Goal: Information Seeking & Learning: Understand process/instructions

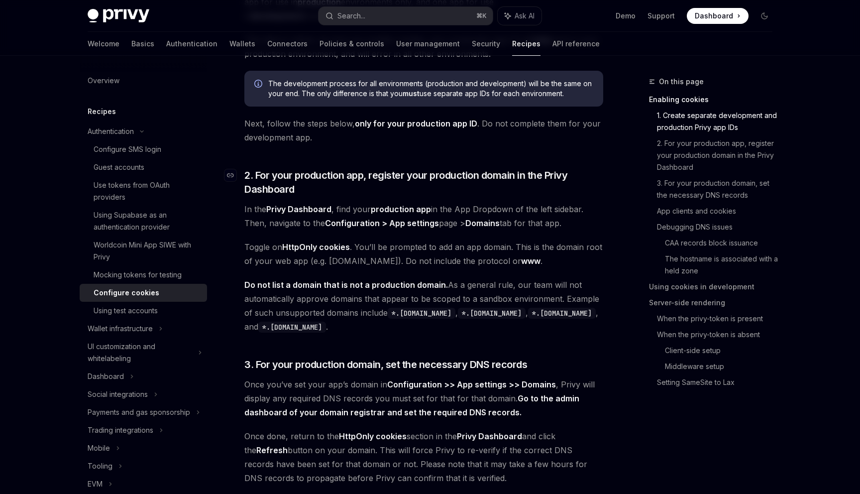
scroll to position [887, 0]
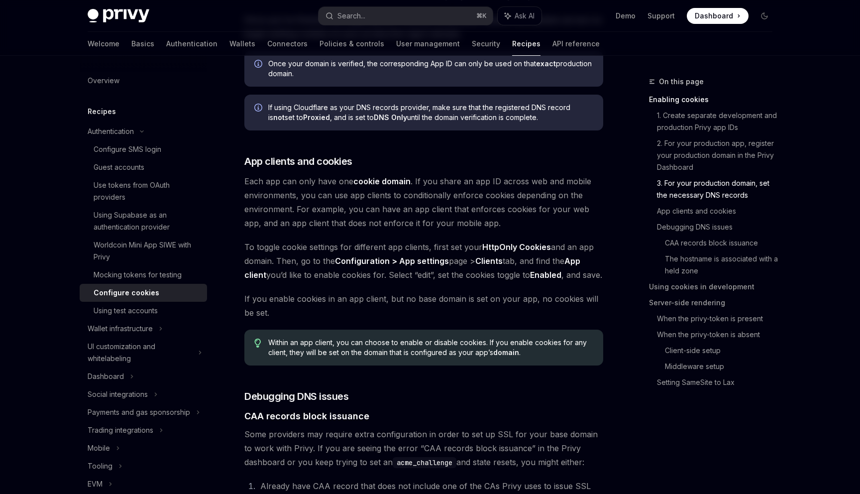
click at [494, 245] on strong "HttpOnly Cookies" at bounding box center [516, 247] width 69 height 10
drag, startPoint x: 494, startPoint y: 245, endPoint x: 521, endPoint y: 247, distance: 26.9
click at [521, 247] on strong "HttpOnly Cookies" at bounding box center [516, 247] width 69 height 10
click at [523, 246] on strong "HttpOnly Cookies" at bounding box center [516, 247] width 69 height 10
drag, startPoint x: 523, startPoint y: 246, endPoint x: 497, endPoint y: 243, distance: 26.5
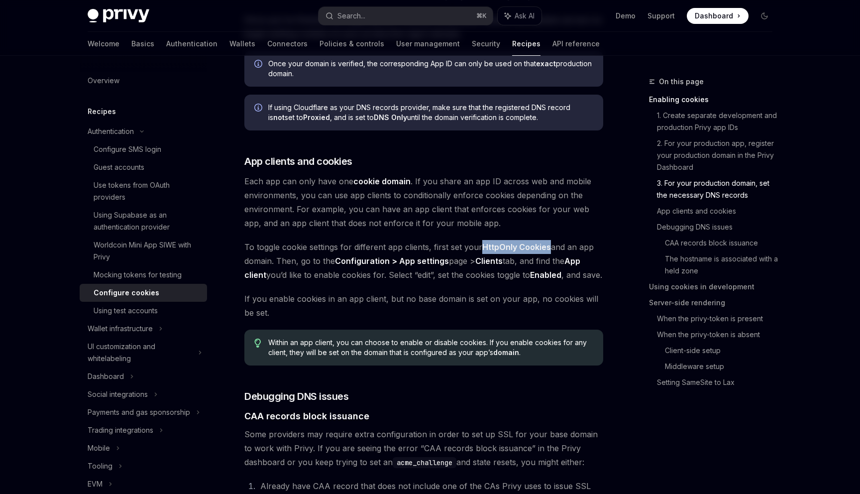
click at [497, 243] on strong "HttpOnly Cookies" at bounding box center [516, 247] width 69 height 10
drag, startPoint x: 497, startPoint y: 243, endPoint x: 532, endPoint y: 244, distance: 35.4
click at [532, 244] on strong "HttpOnly Cookies" at bounding box center [516, 247] width 69 height 10
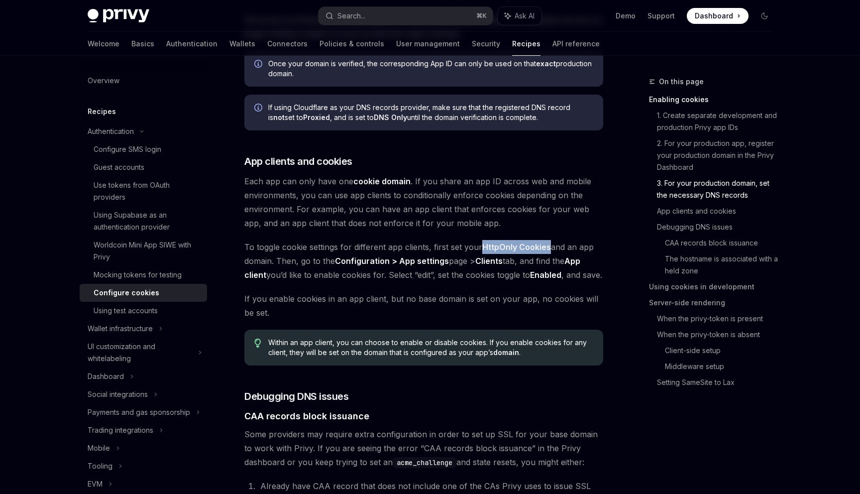
drag, startPoint x: 532, startPoint y: 244, endPoint x: 498, endPoint y: 242, distance: 34.4
click at [498, 242] on strong "HttpOnly Cookies" at bounding box center [516, 247] width 69 height 10
click at [501, 242] on strong "HttpOnly Cookies" at bounding box center [516, 247] width 69 height 10
drag, startPoint x: 501, startPoint y: 242, endPoint x: 527, endPoint y: 242, distance: 25.9
click at [527, 242] on strong "HttpOnly Cookies" at bounding box center [516, 247] width 69 height 10
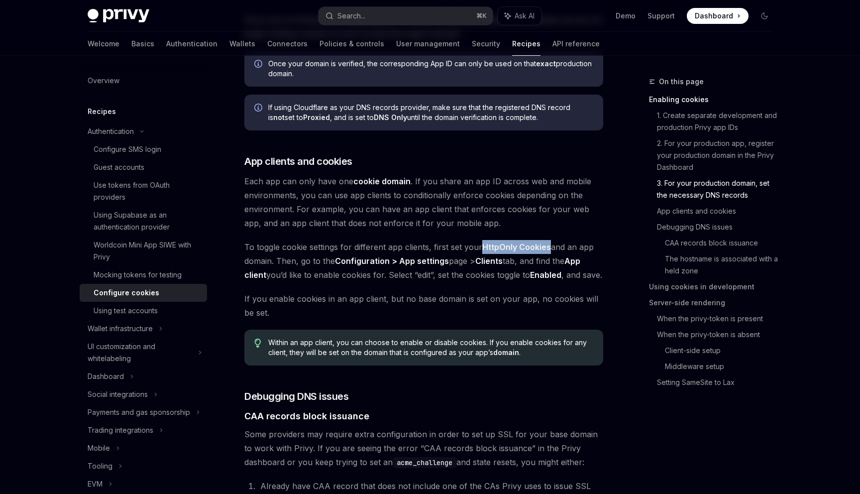
click at [527, 242] on strong "HttpOnly Cookies" at bounding box center [516, 247] width 69 height 10
click at [528, 215] on span "Each app can only have one cookie domain . If you share an app ID across web an…" at bounding box center [423, 202] width 359 height 56
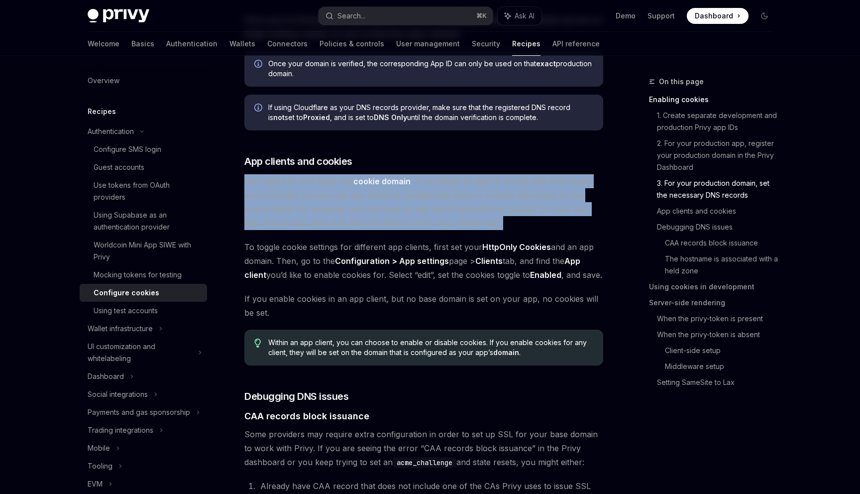
click at [528, 215] on span "Each app can only have one cookie domain . If you share an app ID across web an…" at bounding box center [423, 202] width 359 height 56
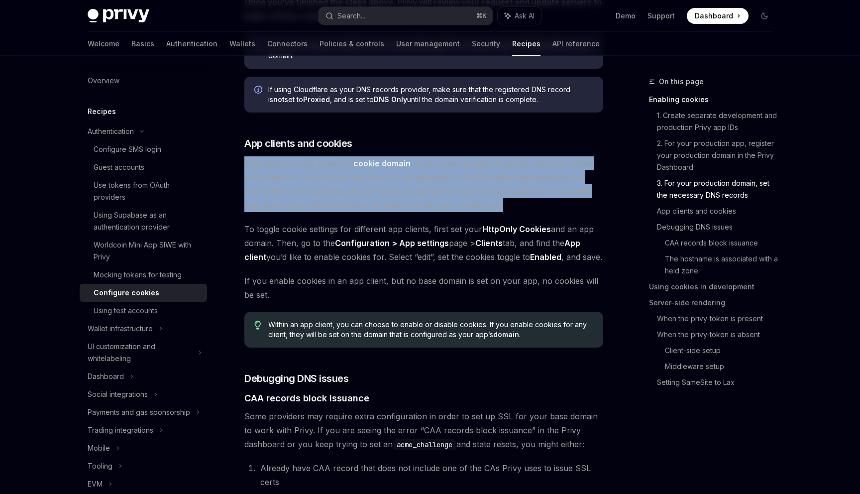
click at [524, 161] on span "Each app can only have one cookie domain . If you share an app ID across web an…" at bounding box center [423, 184] width 359 height 56
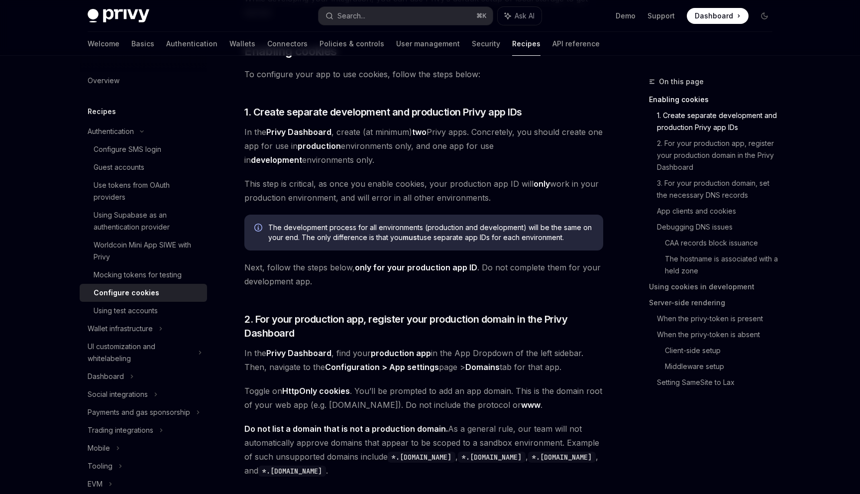
scroll to position [0, 0]
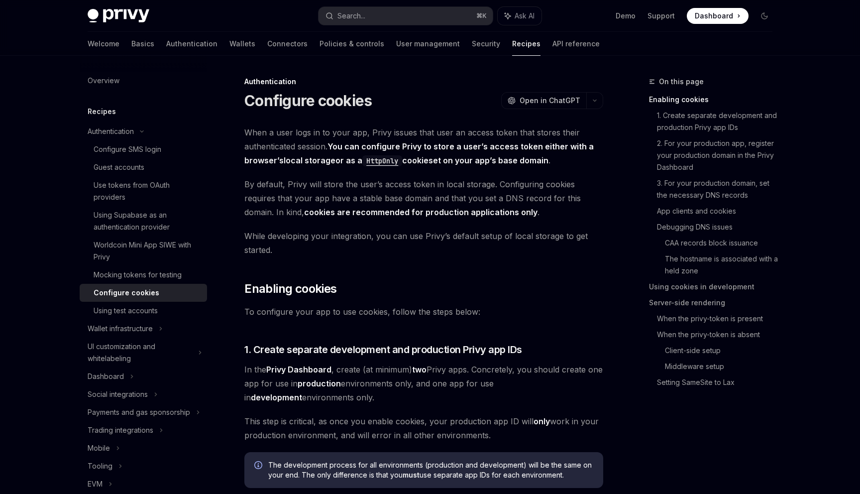
click at [511, 161] on strong "You can configure Privy to store a user’s access token either with a browser’s …" at bounding box center [418, 153] width 349 height 24
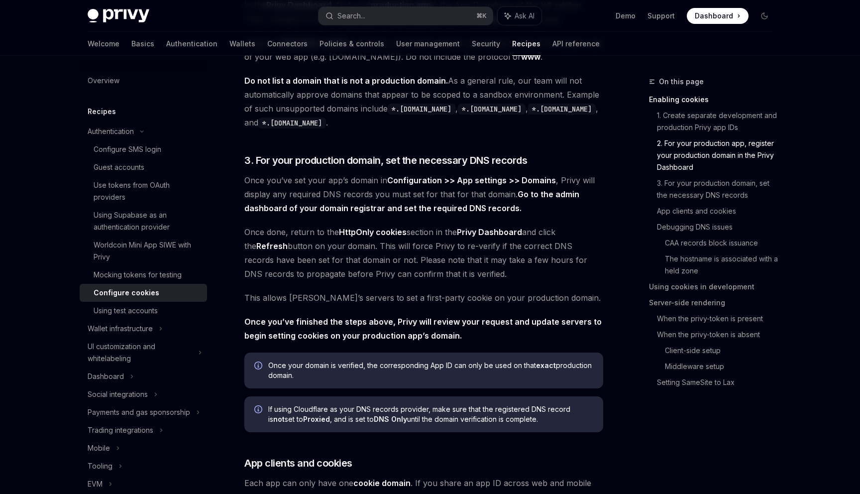
scroll to position [587, 0]
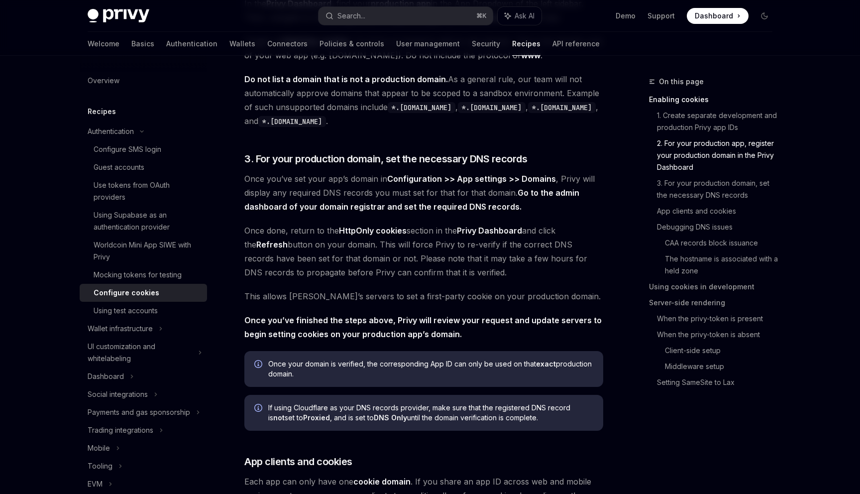
click at [499, 229] on strong "Privy Dashboard" at bounding box center [489, 230] width 65 height 10
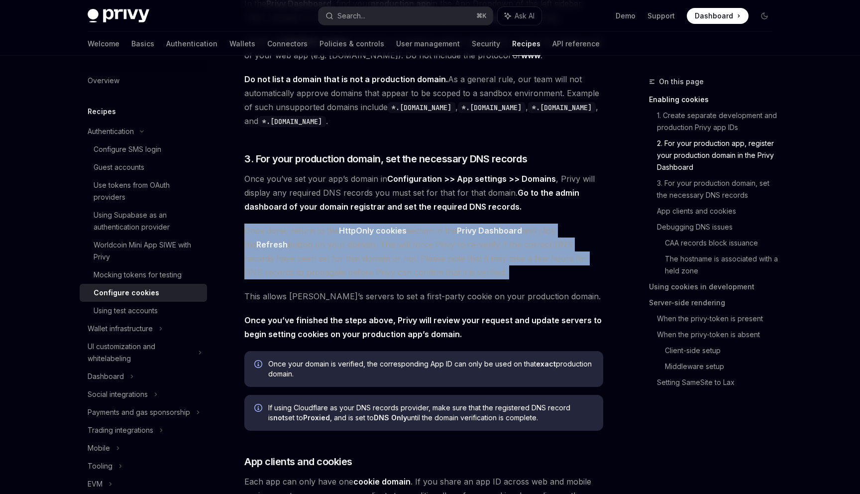
click at [497, 229] on strong "Privy Dashboard" at bounding box center [489, 230] width 65 height 10
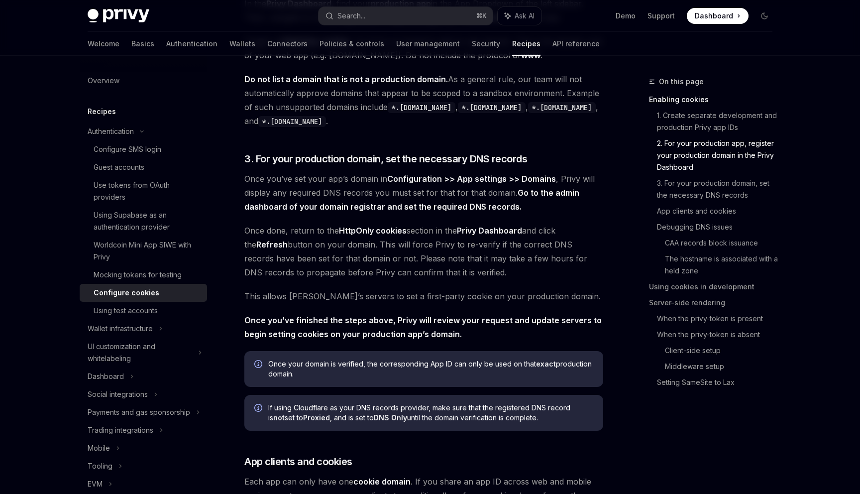
click at [498, 229] on strong "Privy Dashboard" at bounding box center [489, 230] width 65 height 10
drag, startPoint x: 498, startPoint y: 229, endPoint x: 463, endPoint y: 228, distance: 34.9
click at [463, 228] on strong "Privy Dashboard" at bounding box center [489, 230] width 65 height 10
drag, startPoint x: 463, startPoint y: 228, endPoint x: 484, endPoint y: 229, distance: 20.9
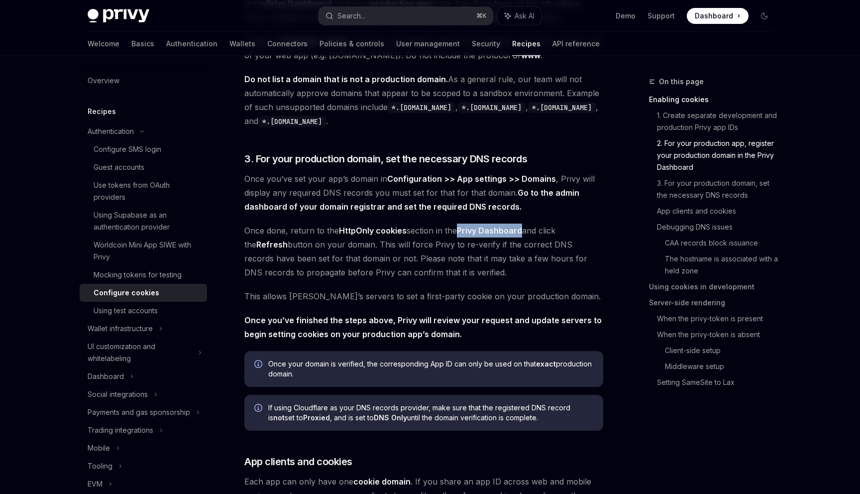
click at [484, 229] on strong "Privy Dashboard" at bounding box center [489, 230] width 65 height 10
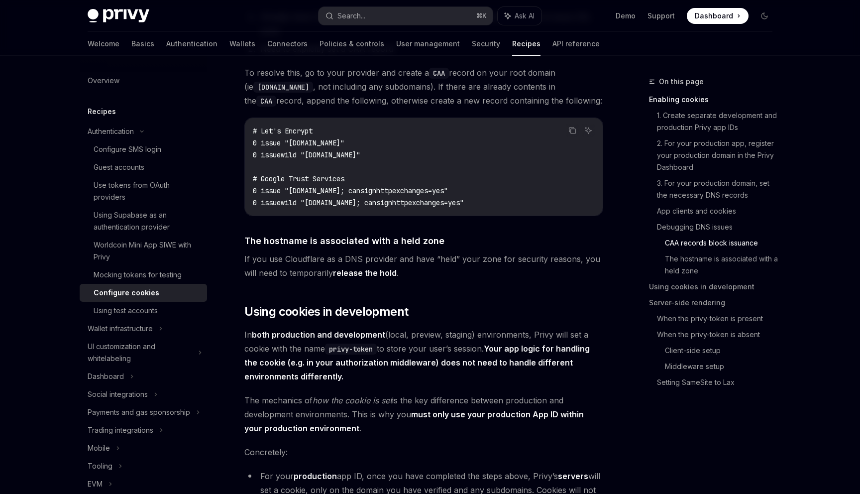
scroll to position [1116, 0]
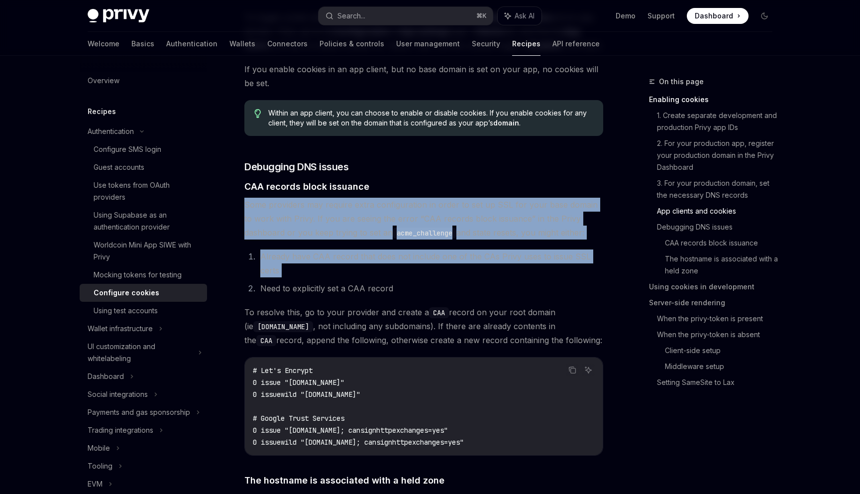
drag, startPoint x: 443, startPoint y: 254, endPoint x: 440, endPoint y: 246, distance: 8.3
click at [440, 238] on code "acme_challenge" at bounding box center [425, 232] width 64 height 11
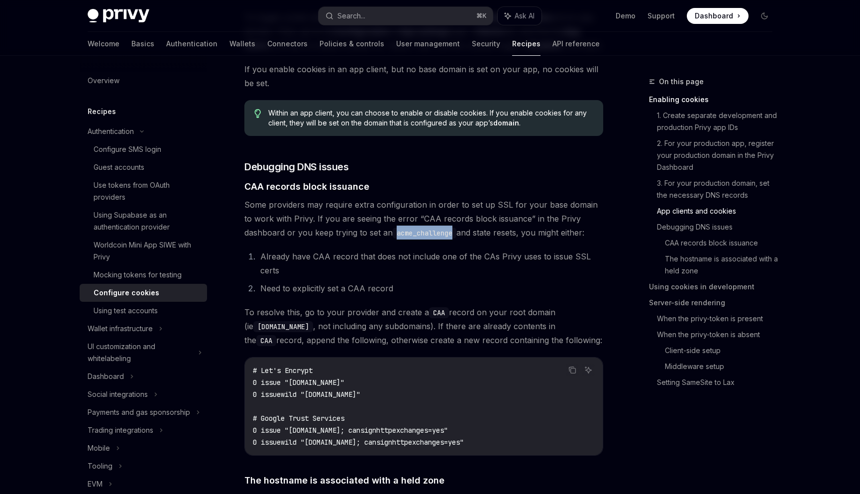
click at [440, 238] on code "acme_challenge" at bounding box center [425, 232] width 64 height 11
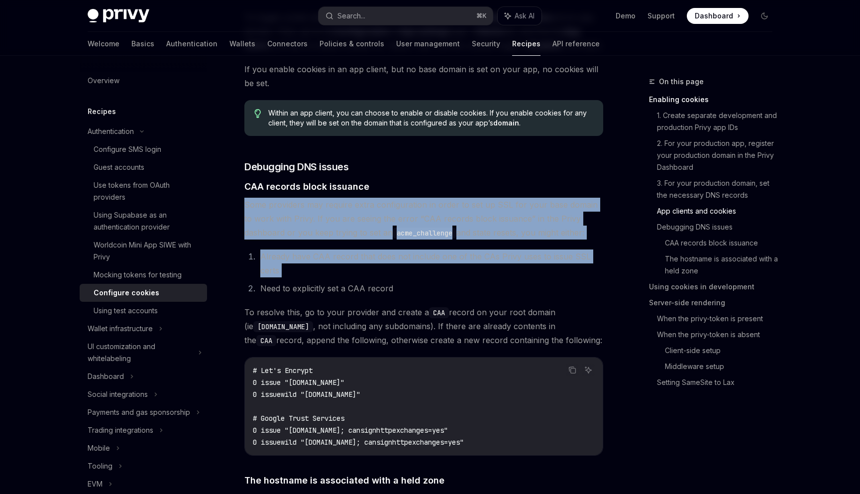
drag, startPoint x: 440, startPoint y: 246, endPoint x: 459, endPoint y: 278, distance: 36.8
click at [459, 277] on li "Already have CAA record that does not include one of the CAs Privy uses to issu…" at bounding box center [430, 263] width 346 height 28
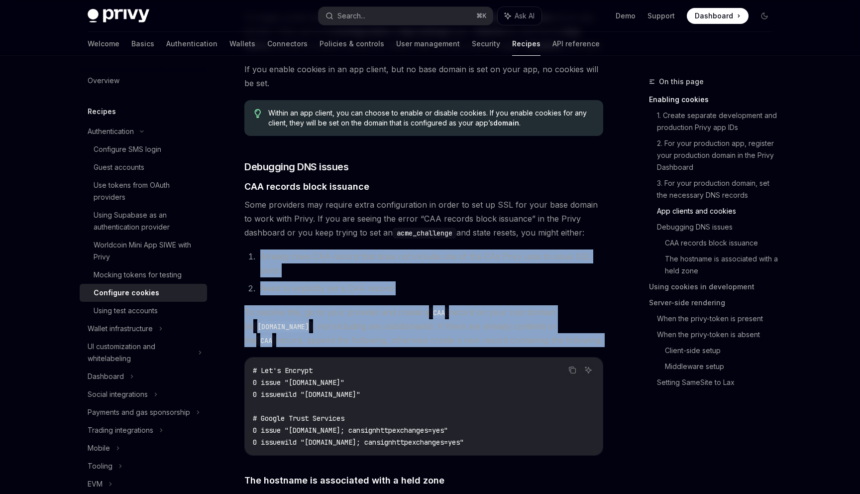
drag, startPoint x: 458, startPoint y: 309, endPoint x: 453, endPoint y: 274, distance: 35.1
click at [453, 274] on li "Already have CAA record that does not include one of the CAs Privy uses to issu…" at bounding box center [430, 263] width 346 height 28
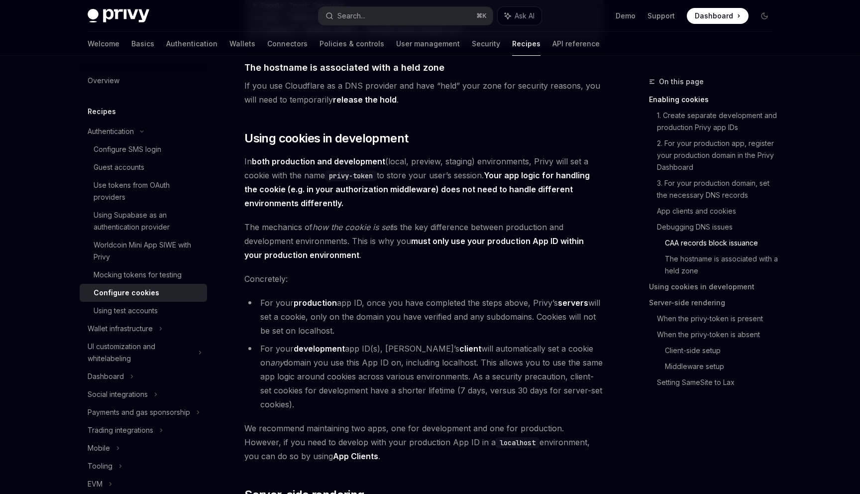
scroll to position [1527, 0]
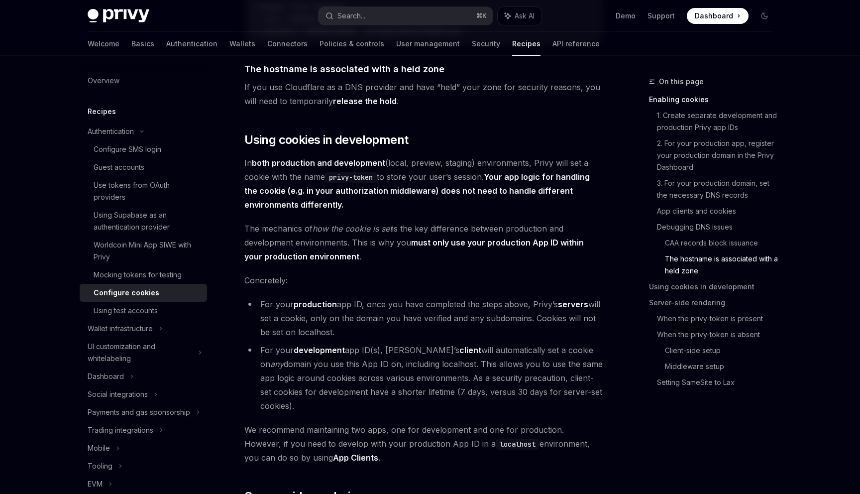
click at [464, 212] on span "In both production and development (local, preview, staging) environments, Priv…" at bounding box center [423, 184] width 359 height 56
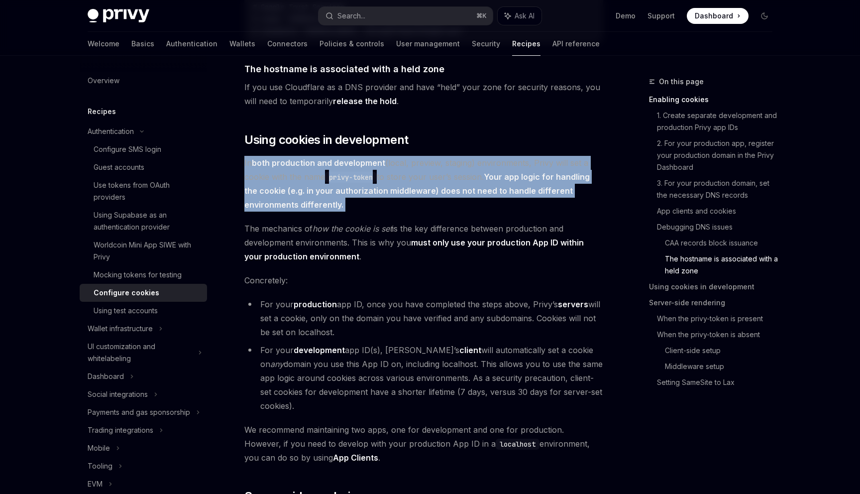
click at [464, 212] on span "In both production and development (local, preview, staging) environments, Priv…" at bounding box center [423, 184] width 359 height 56
click at [468, 212] on span "In both production and development (local, preview, staging) environments, Priv…" at bounding box center [423, 184] width 359 height 56
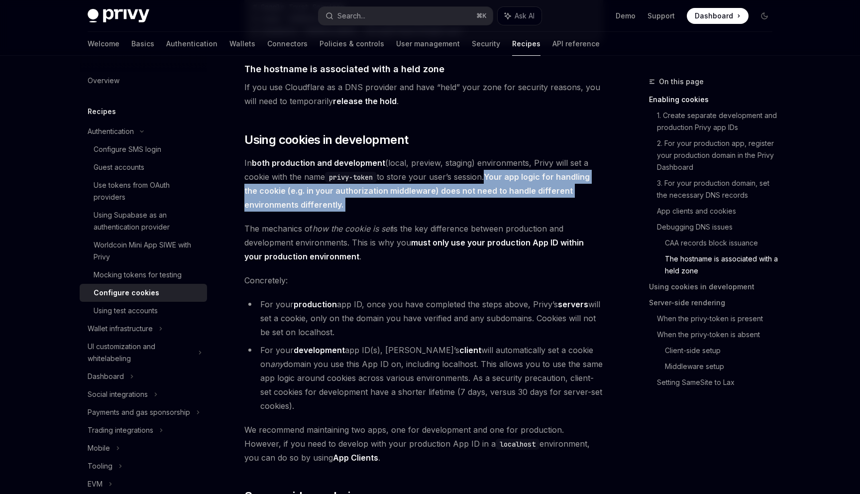
drag, startPoint x: 468, startPoint y: 216, endPoint x: 493, endPoint y: 194, distance: 33.5
click at [493, 194] on span "In both production and development (local, preview, staging) environments, Priv…" at bounding box center [423, 184] width 359 height 56
click at [493, 194] on strong "Your app logic for handling the cookie (e.g. in your authorization middleware) …" at bounding box center [416, 191] width 345 height 38
drag, startPoint x: 493, startPoint y: 194, endPoint x: 503, endPoint y: 212, distance: 20.9
click at [503, 212] on span "In both production and development (local, preview, staging) environments, Priv…" at bounding box center [423, 184] width 359 height 56
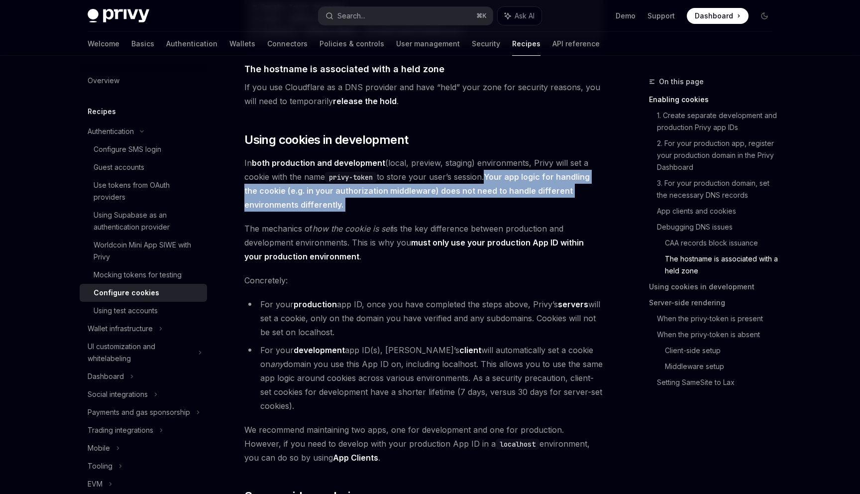
click at [503, 212] on span "In both production and development (local, preview, staging) environments, Priv…" at bounding box center [423, 184] width 359 height 56
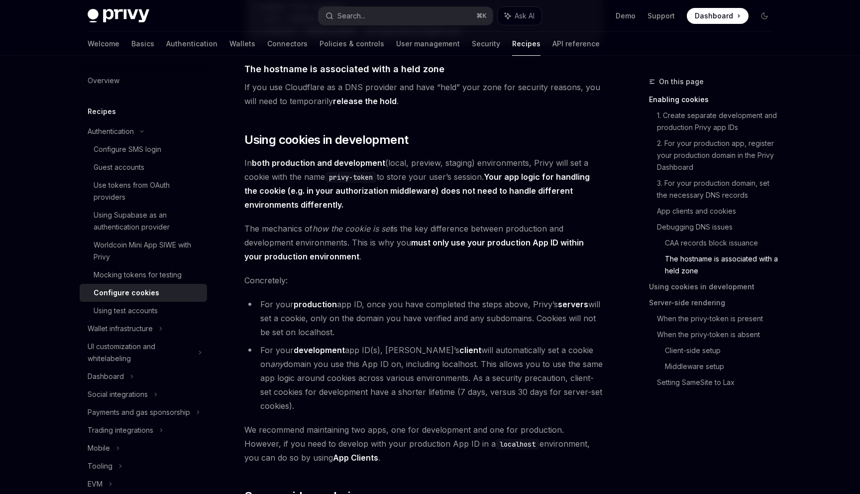
click at [503, 212] on span "In both production and development (local, preview, staging) environments, Priv…" at bounding box center [423, 184] width 359 height 56
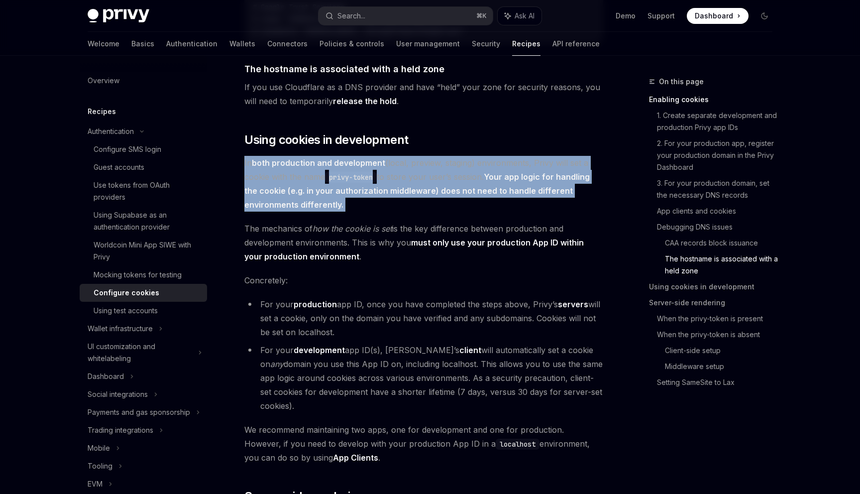
drag, startPoint x: 503, startPoint y: 212, endPoint x: 502, endPoint y: 202, distance: 10.0
click at [502, 202] on span "In both production and development (local, preview, staging) environments, Priv…" at bounding box center [423, 184] width 359 height 56
click at [502, 202] on strong "Your app logic for handling the cookie (e.g. in your authorization middleware) …" at bounding box center [416, 191] width 345 height 38
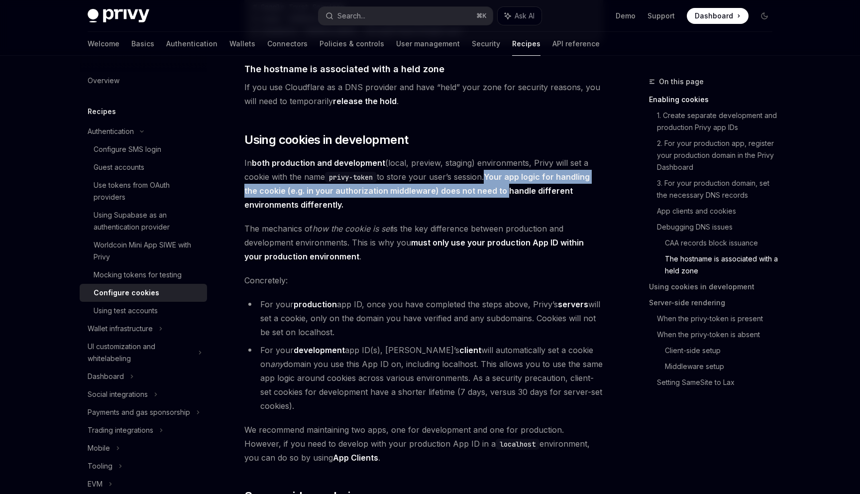
drag, startPoint x: 502, startPoint y: 202, endPoint x: 501, endPoint y: 194, distance: 8.5
click at [501, 194] on strong "Your app logic for handling the cookie (e.g. in your authorization middleware) …" at bounding box center [416, 191] width 345 height 38
drag, startPoint x: 501, startPoint y: 194, endPoint x: 514, endPoint y: 212, distance: 21.8
click at [514, 212] on span "In both production and development (local, preview, staging) environments, Priv…" at bounding box center [423, 184] width 359 height 56
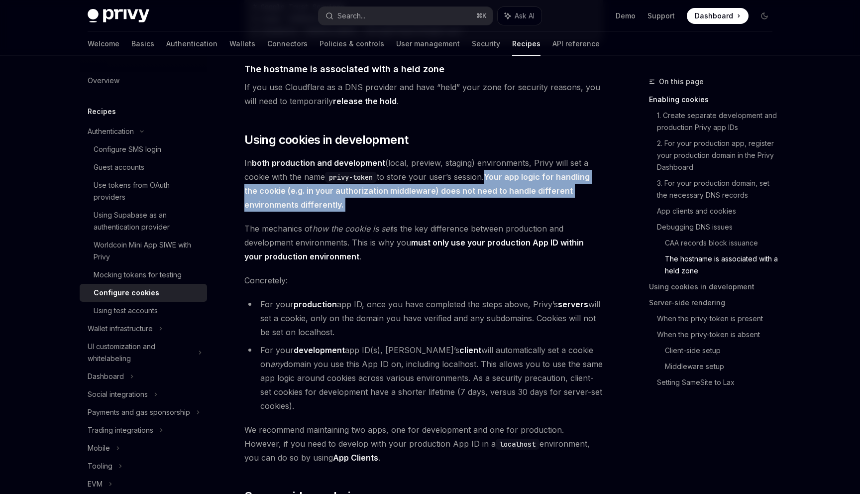
click at [514, 212] on span "In both production and development (local, preview, staging) environments, Priv…" at bounding box center [423, 184] width 359 height 56
drag, startPoint x: 514, startPoint y: 212, endPoint x: 506, endPoint y: 194, distance: 19.6
click at [506, 194] on span "In both production and development (local, preview, staging) environments, Priv…" at bounding box center [423, 184] width 359 height 56
click at [506, 194] on strong "Your app logic for handling the cookie (e.g. in your authorization middleware) …" at bounding box center [416, 191] width 345 height 38
drag, startPoint x: 506, startPoint y: 194, endPoint x: 522, endPoint y: 220, distance: 31.2
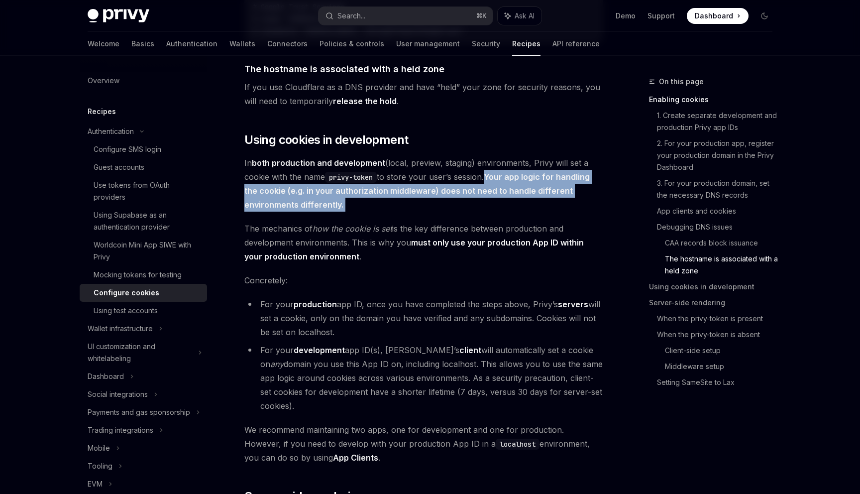
click at [522, 212] on span "In both production and development (local, preview, staging) environments, Priv…" at bounding box center [423, 184] width 359 height 56
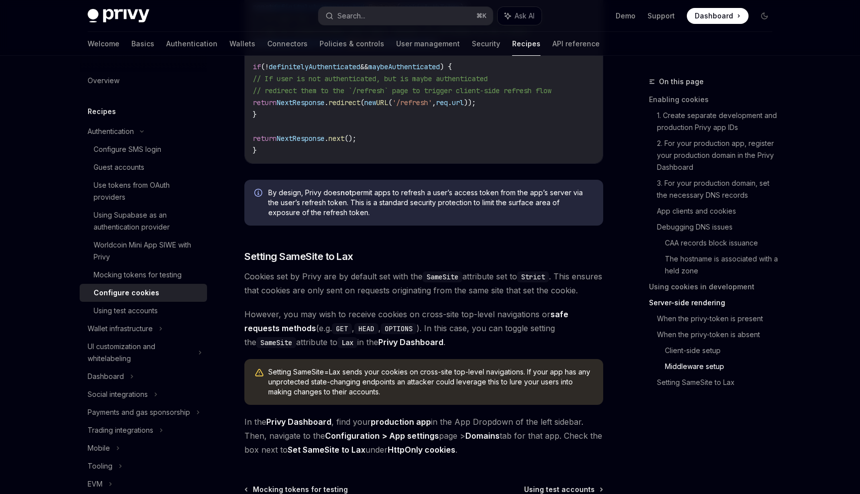
scroll to position [3299, 0]
click at [504, 275] on span "Cookies set by Privy are by default set with the SameSite attribute set to Stri…" at bounding box center [423, 283] width 359 height 28
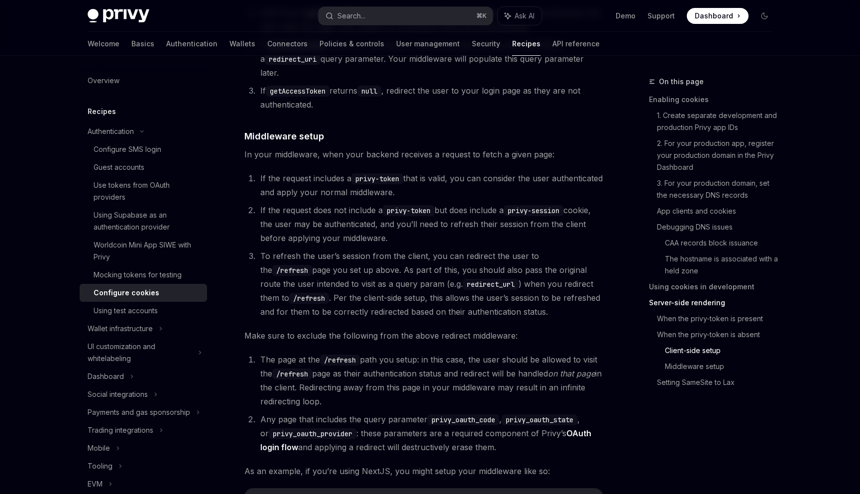
click at [540, 253] on li "To refresh the user’s session from the client, you can redirect the user to the…" at bounding box center [430, 284] width 346 height 70
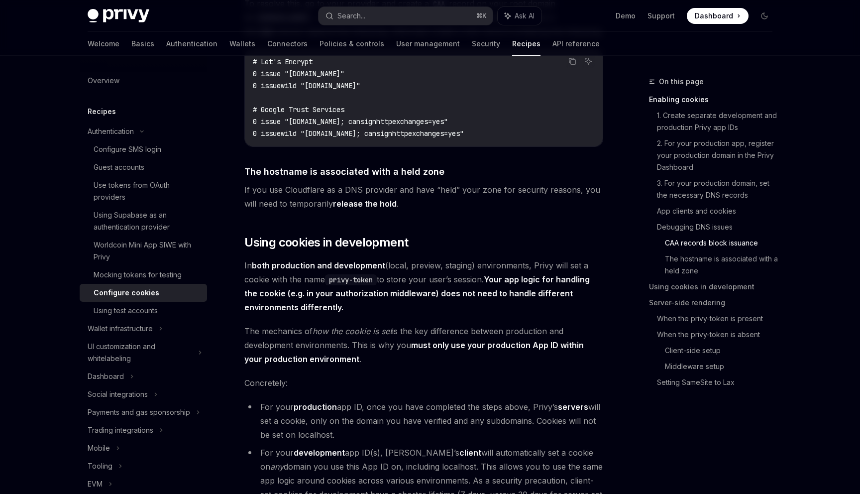
scroll to position [1654, 0]
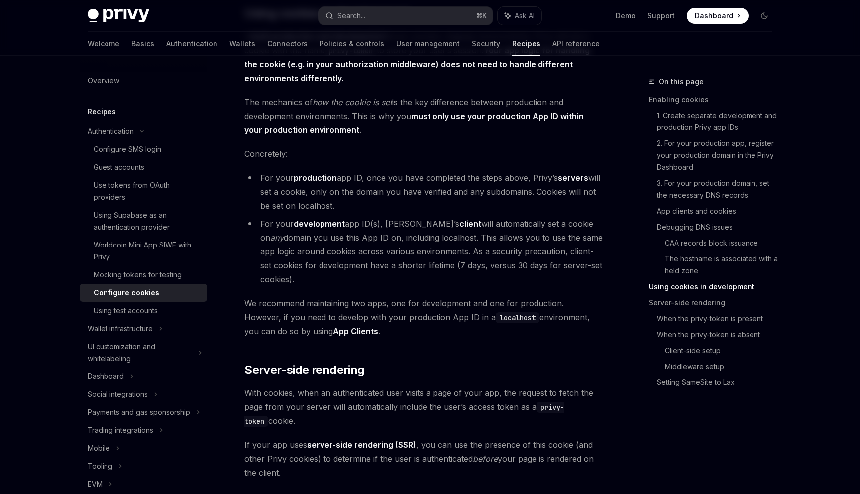
click at [532, 249] on li "For your development app ID(s), Privy’s client will automatically set a cookie …" at bounding box center [423, 251] width 359 height 70
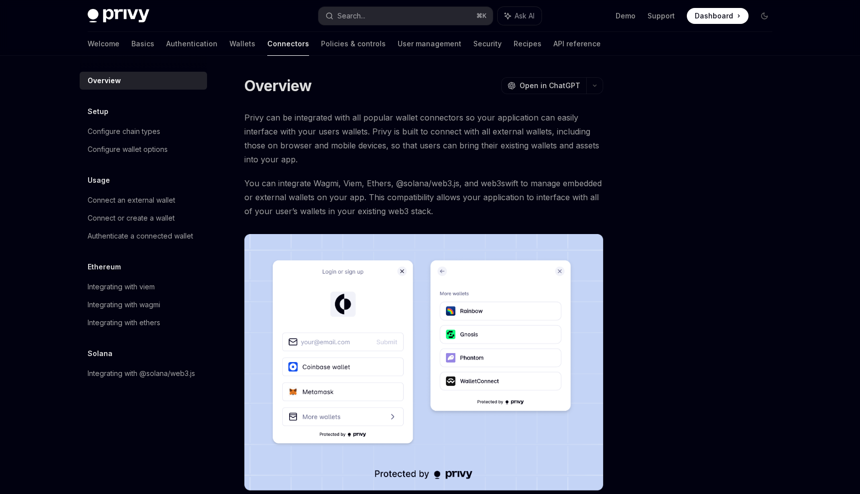
scroll to position [144, 0]
